Goal: Task Accomplishment & Management: Manage account settings

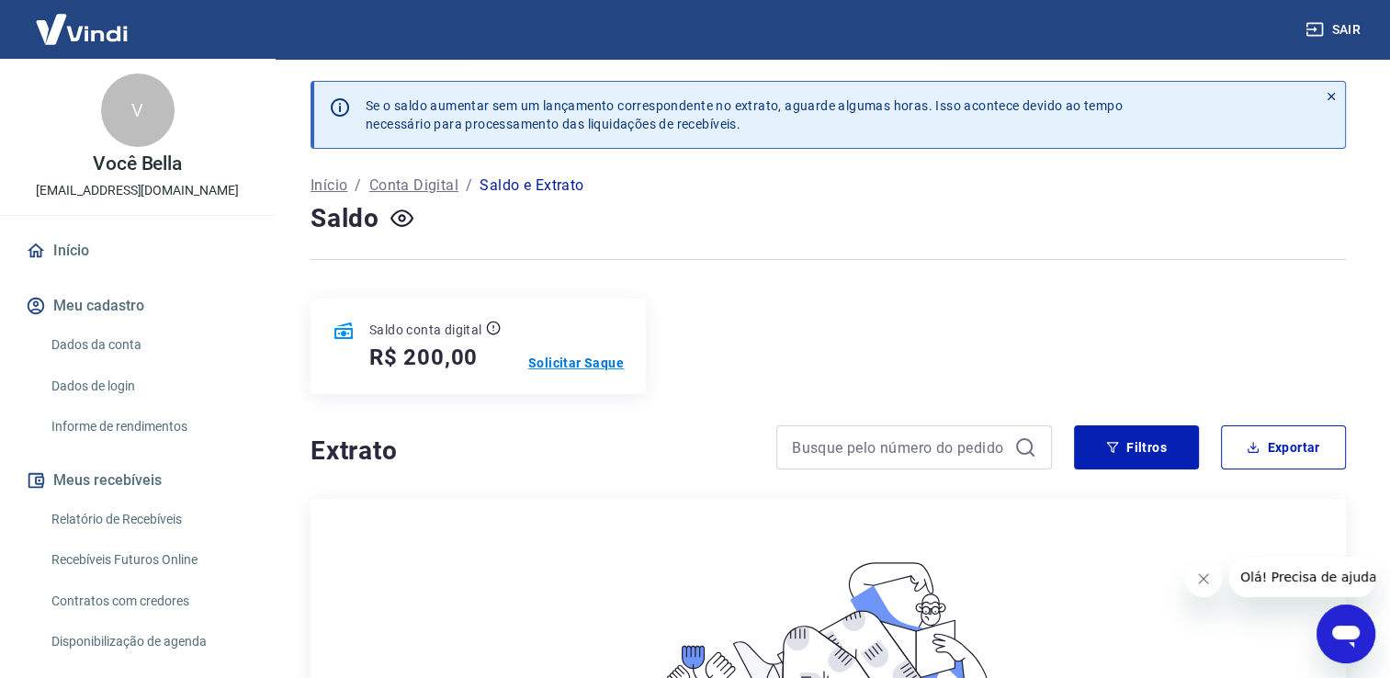
click at [549, 355] on p "Solicitar Saque" at bounding box center [576, 363] width 96 height 18
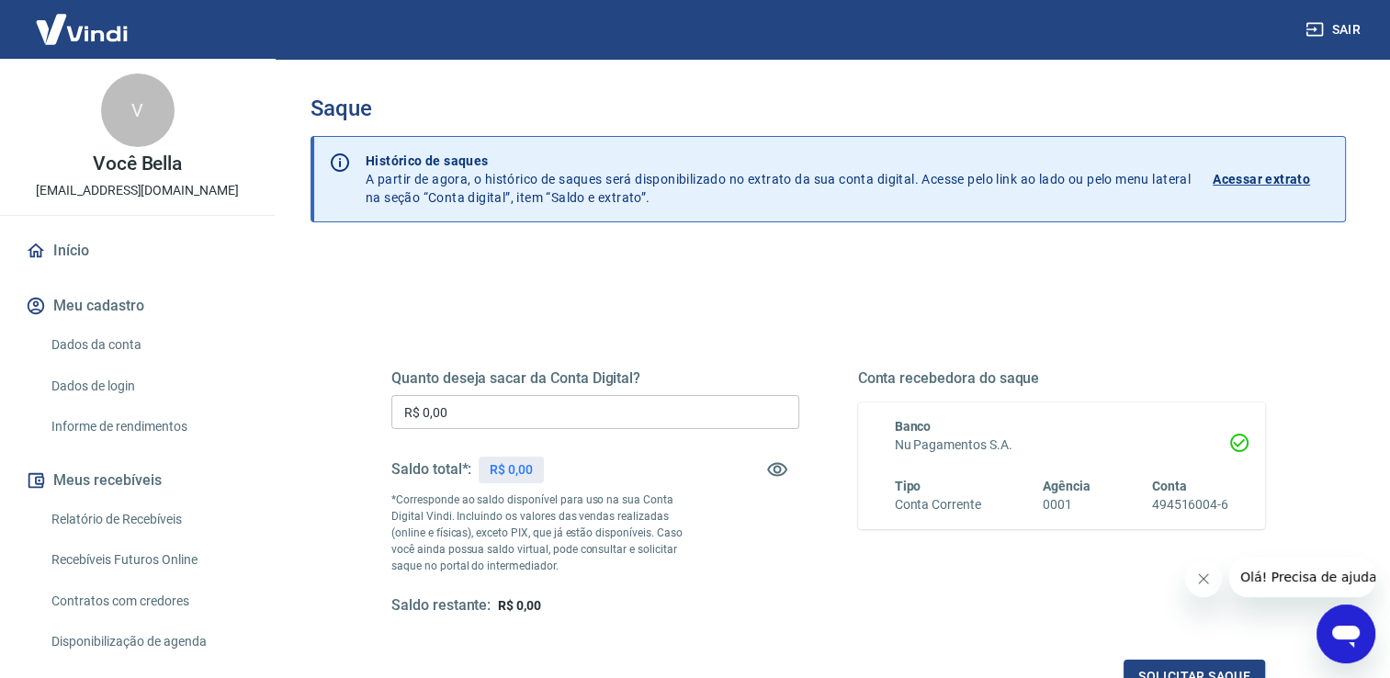
click at [629, 391] on div "Quanto deseja sacar da Conta Digital? R$ 0,00 ​ Saldo total*: R$ 0,00 *Correspo…" at bounding box center [595, 492] width 408 height 246
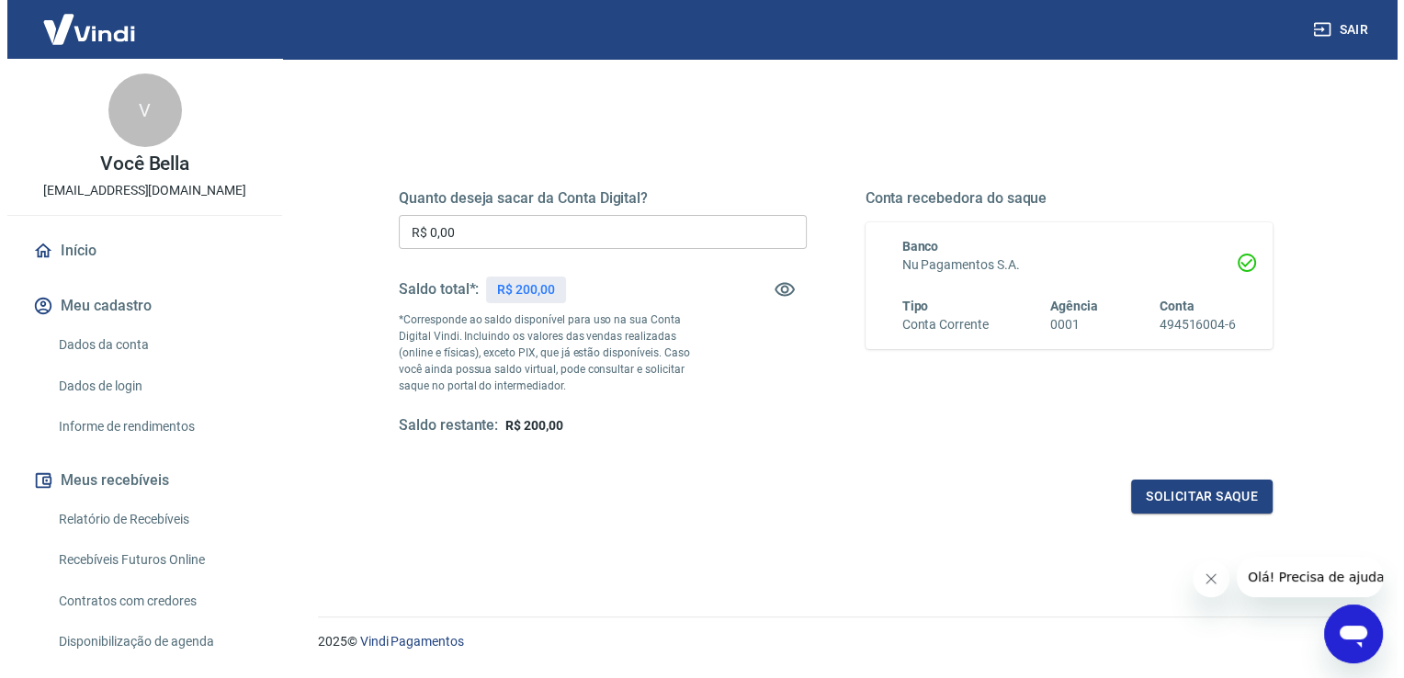
scroll to position [184, 0]
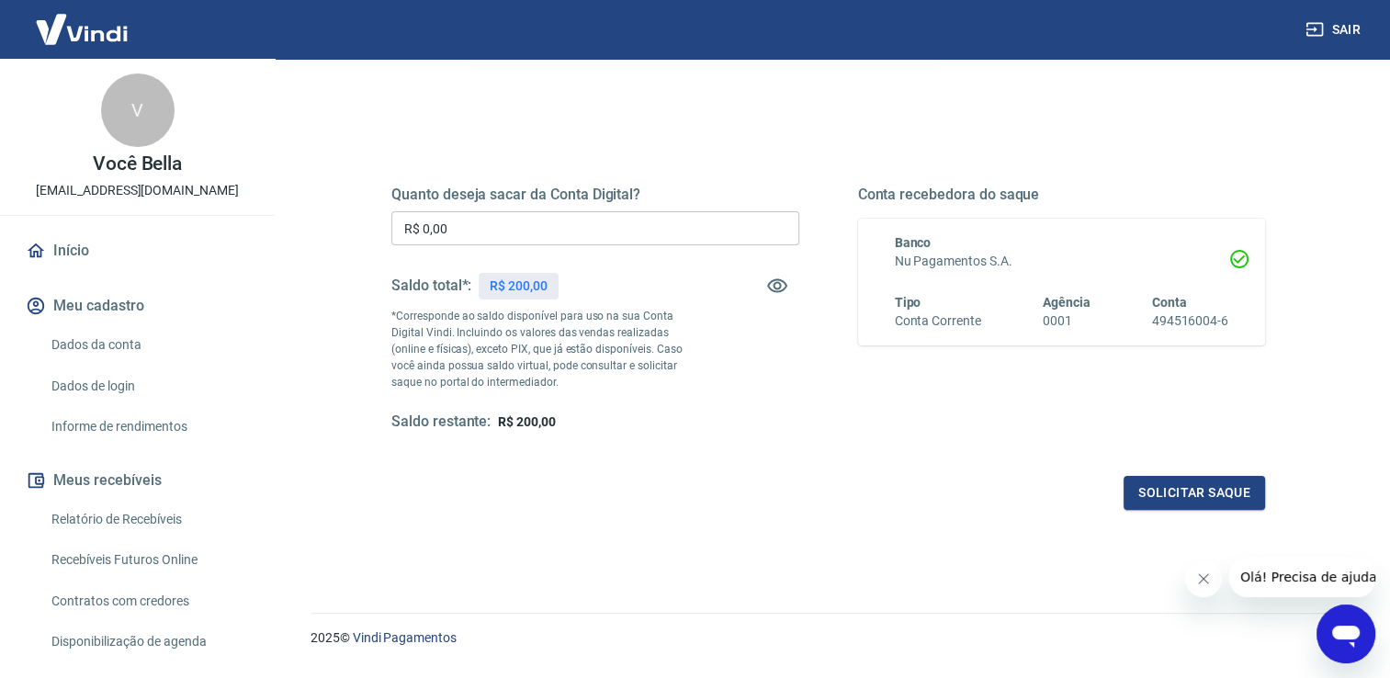
click at [643, 240] on input "R$ 0,00" at bounding box center [595, 228] width 408 height 34
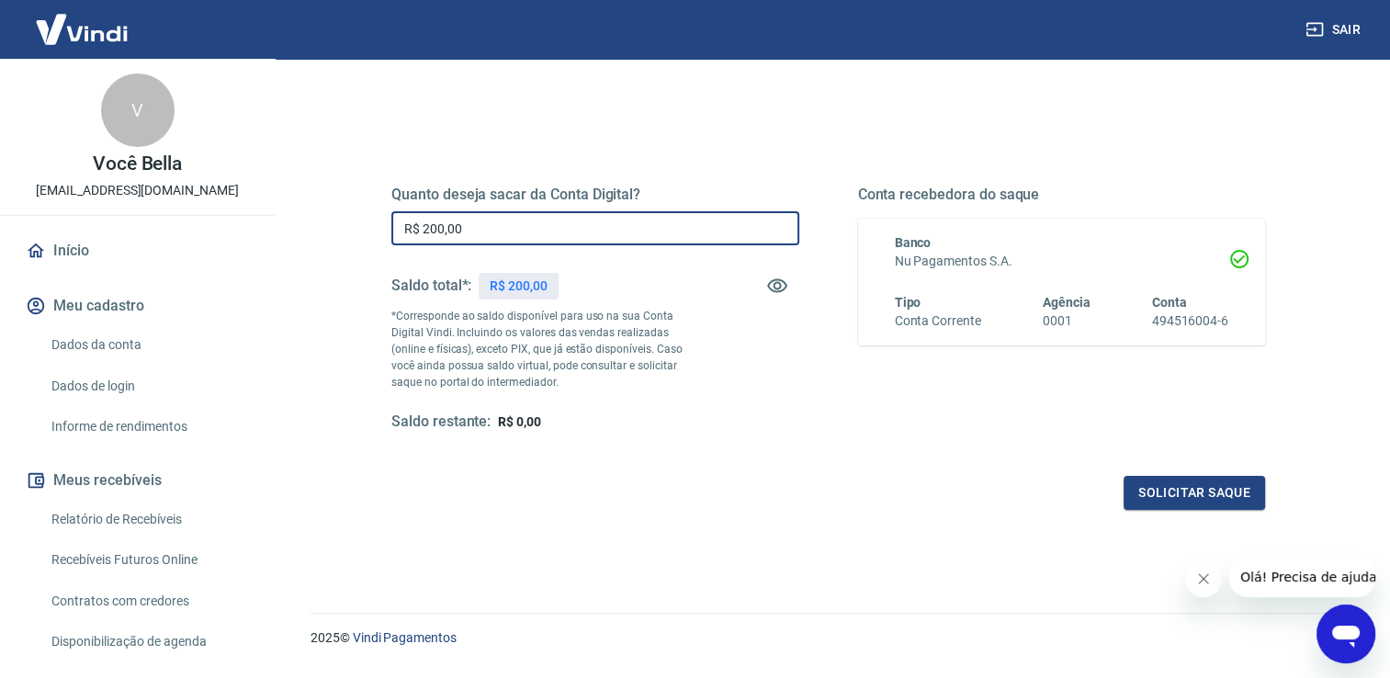
type input "R$ 200,00"
click at [1195, 485] on button "Solicitar saque" at bounding box center [1195, 493] width 142 height 34
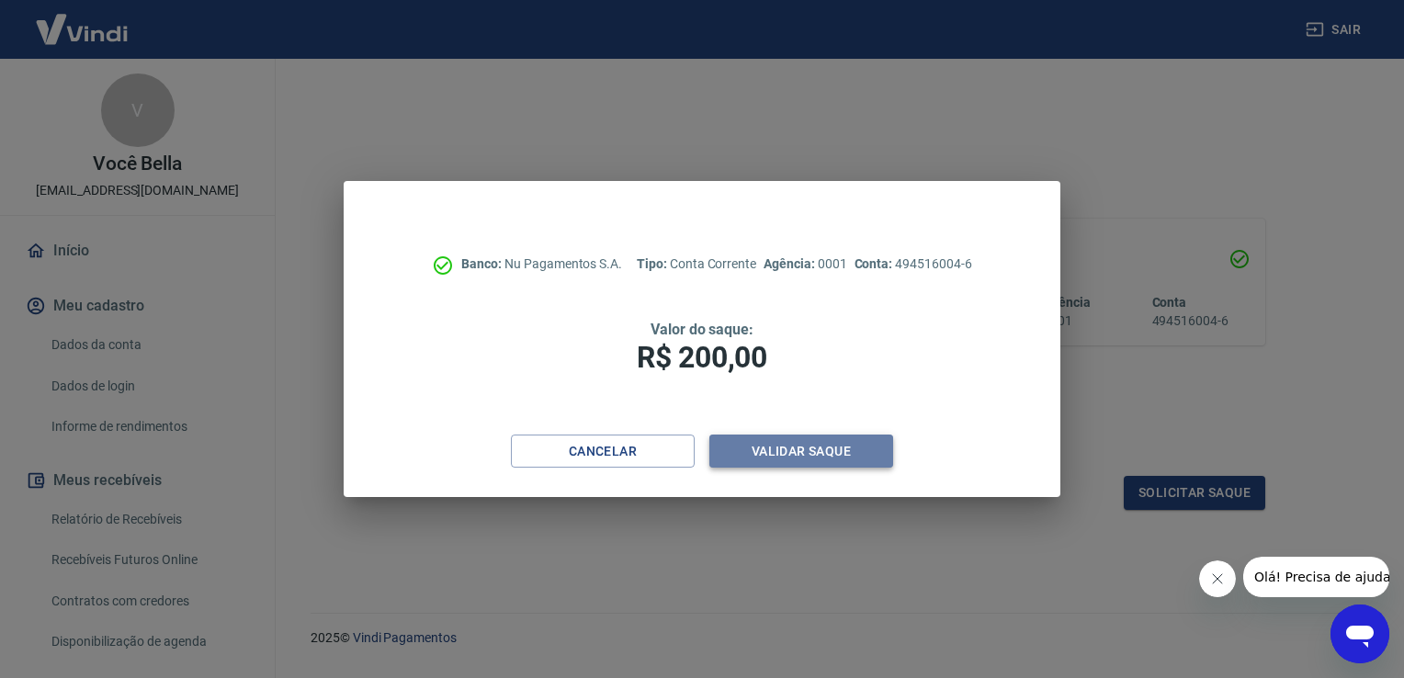
click at [736, 455] on button "Validar saque" at bounding box center [801, 452] width 184 height 34
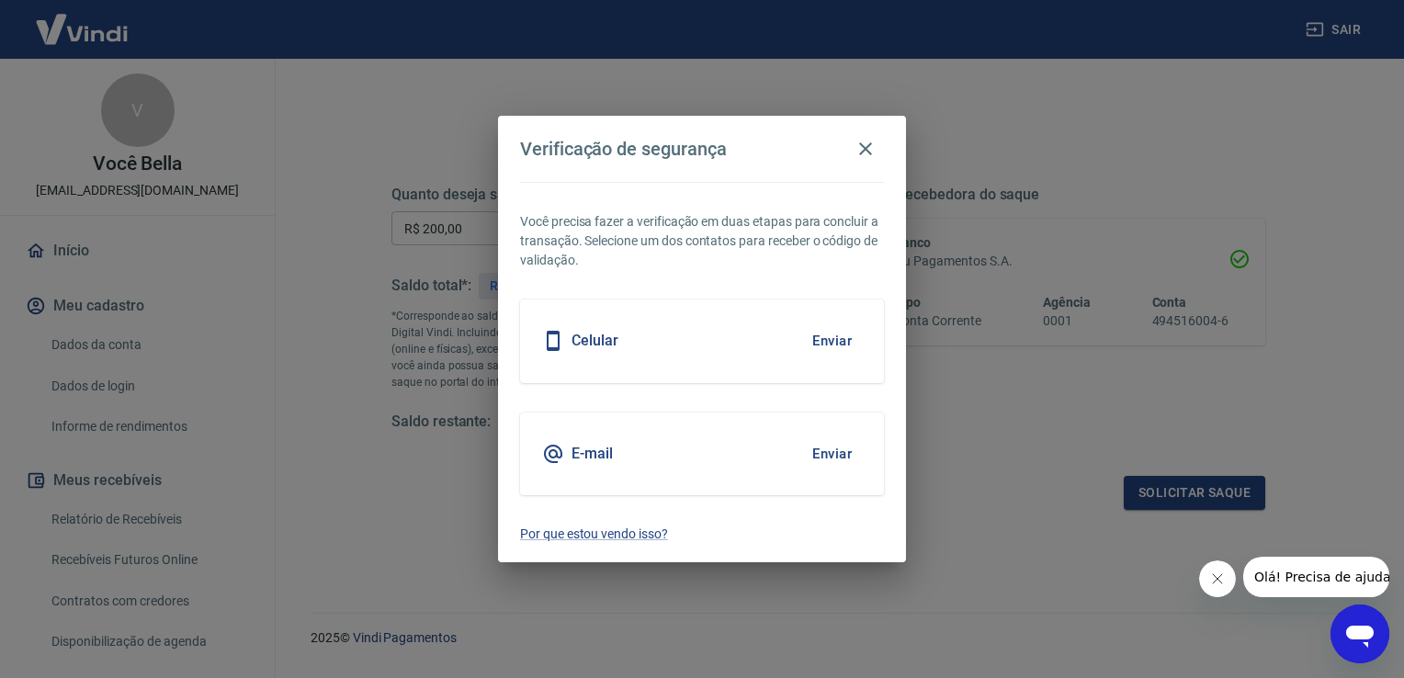
click at [834, 449] on button "Enviar" at bounding box center [832, 454] width 60 height 39
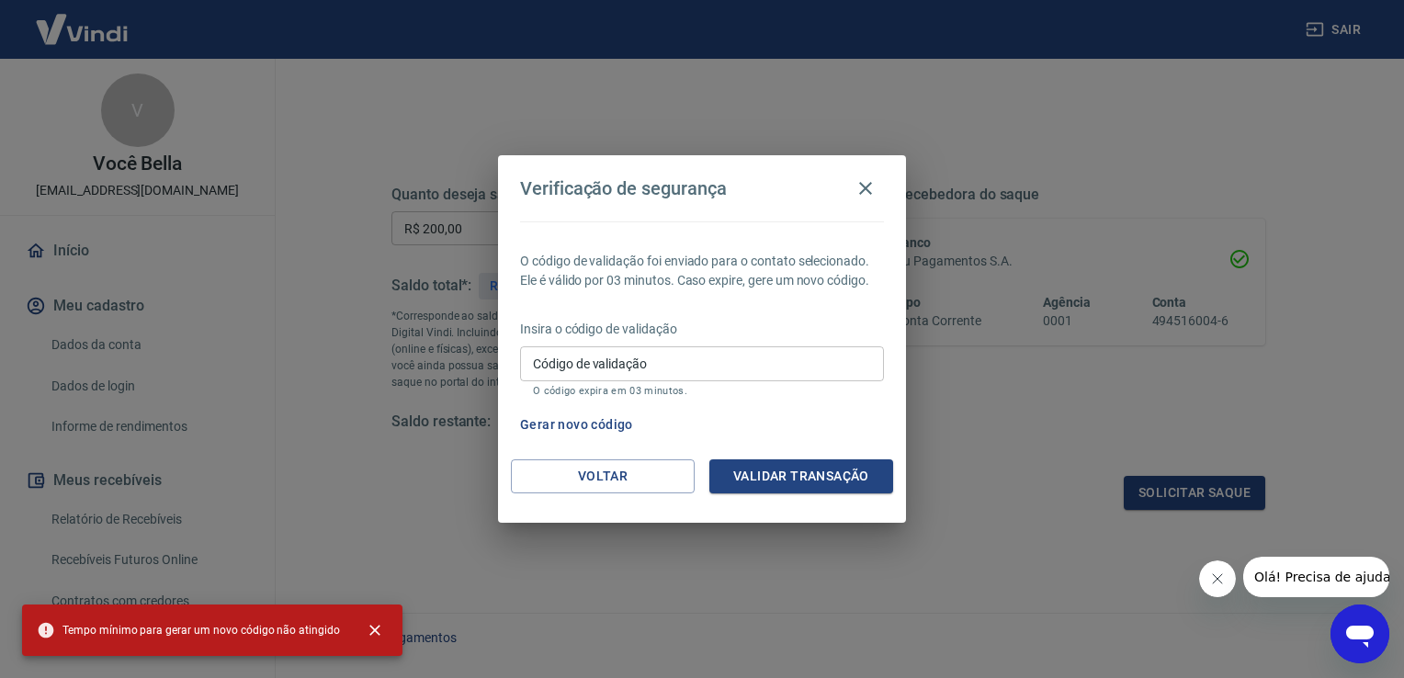
click at [664, 379] on input "Código de validação" at bounding box center [702, 363] width 364 height 34
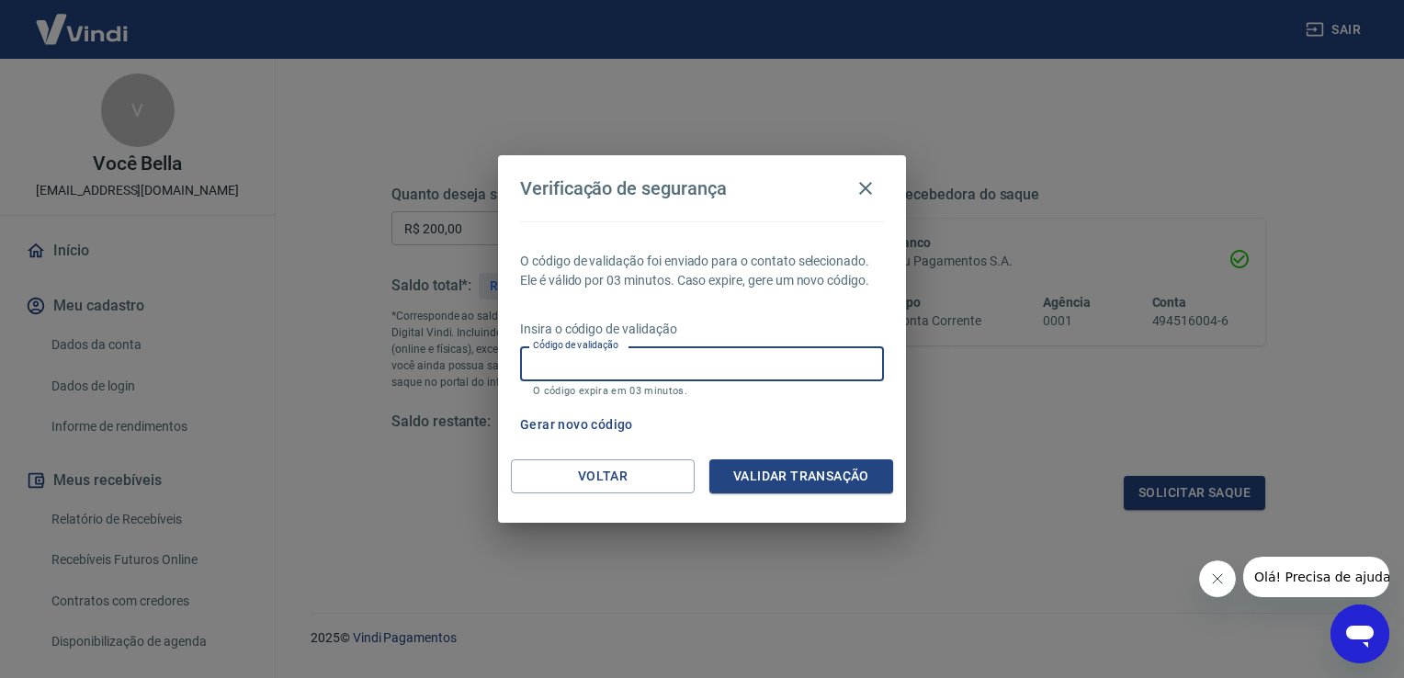
paste input "515920"
type input "515920"
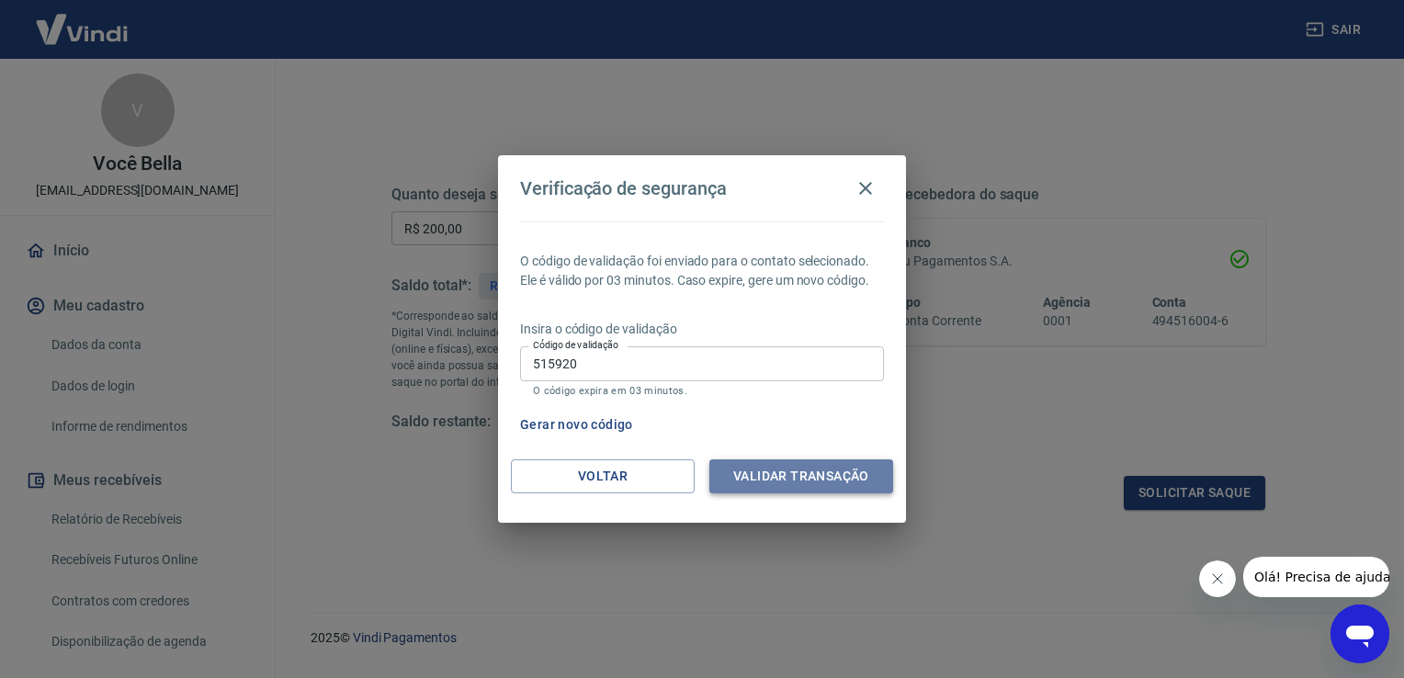
click at [783, 487] on button "Validar transação" at bounding box center [801, 476] width 184 height 34
